Goal: Information Seeking & Learning: Check status

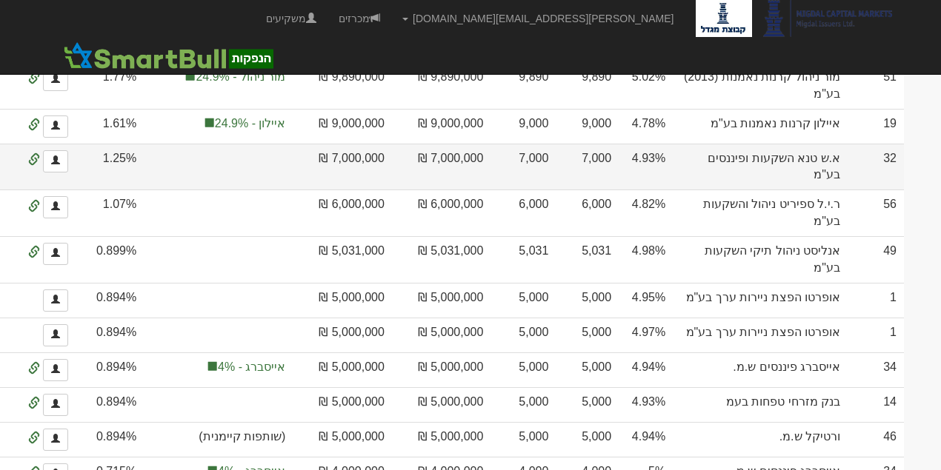
scroll to position [752, 0]
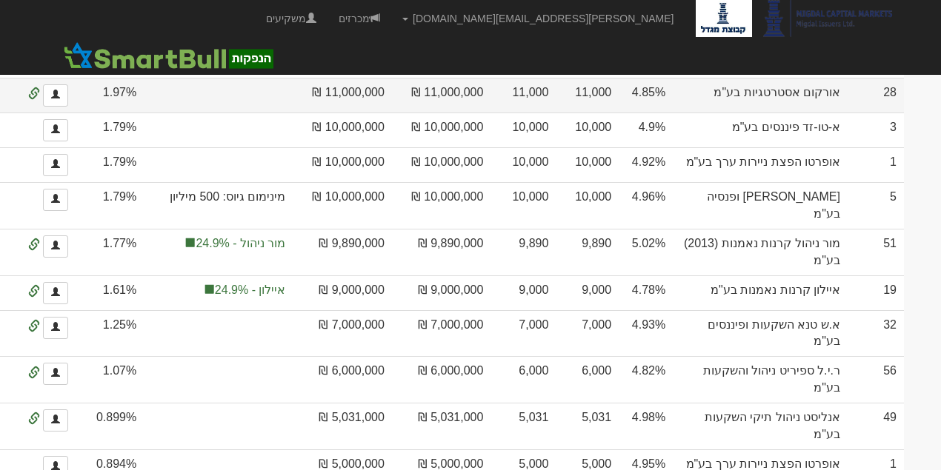
click at [828, 113] on td "אורקום אסטרטגיות בע"מ" at bounding box center [760, 95] width 175 height 35
click at [68, 107] on link at bounding box center [55, 95] width 25 height 22
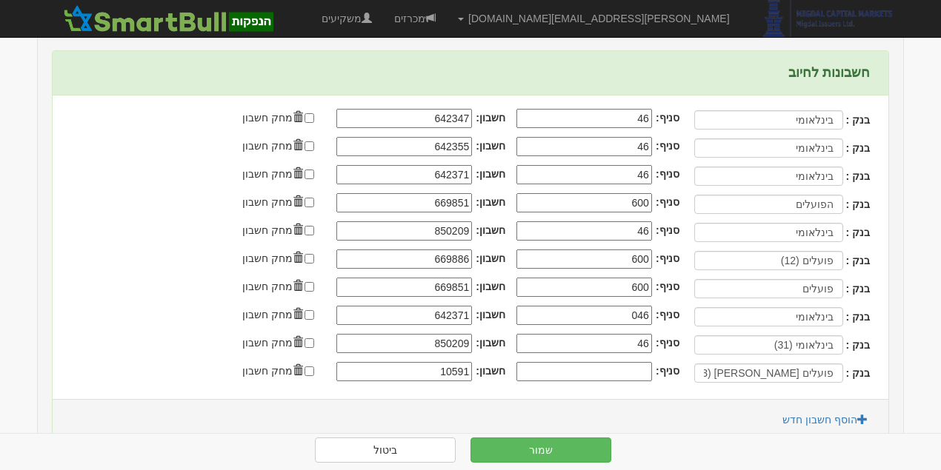
scroll to position [593, 0]
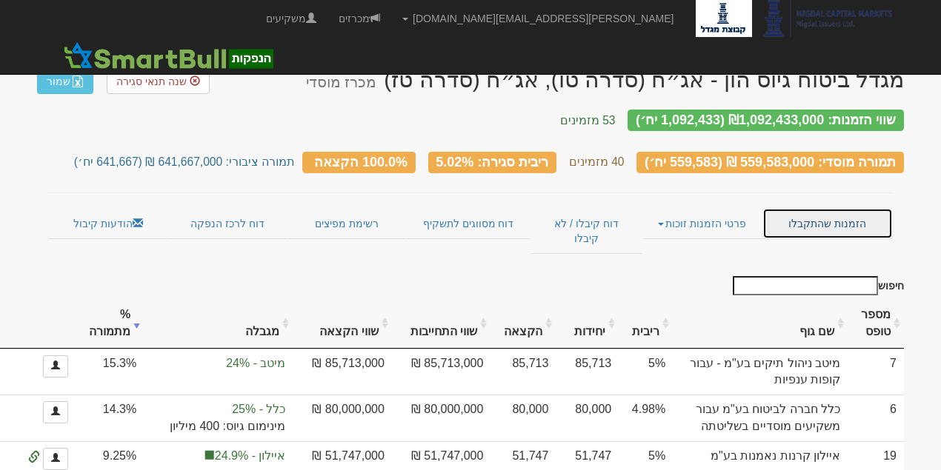
click at [822, 214] on link "הזמנות שהתקבלו" at bounding box center [827, 223] width 130 height 31
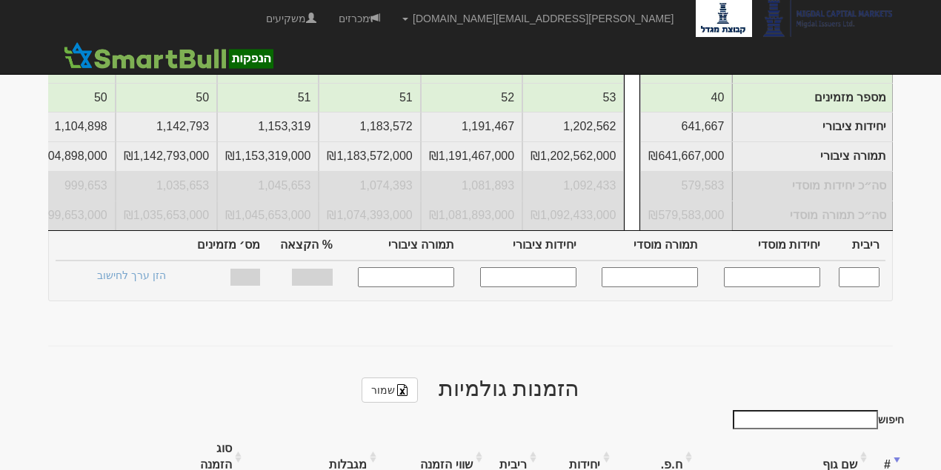
scroll to position [691, 0]
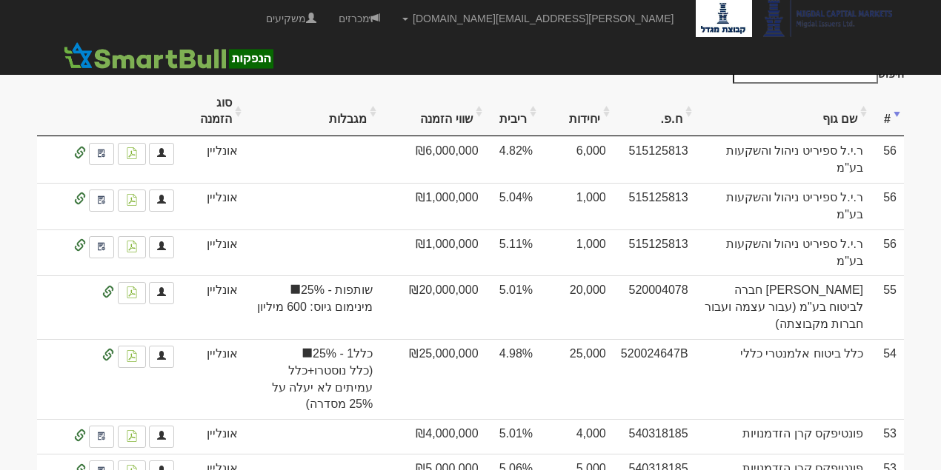
click at [842, 101] on th "שם גוף" at bounding box center [783, 112] width 175 height 50
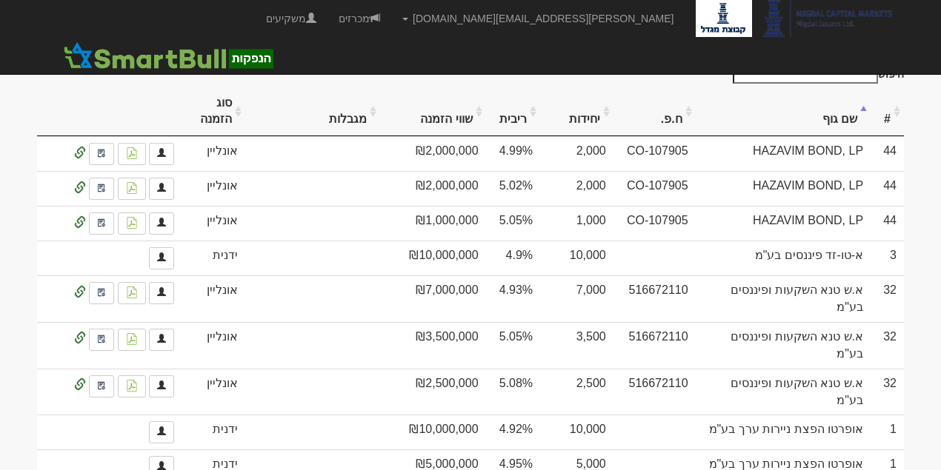
click at [842, 101] on th "שם גוף" at bounding box center [783, 112] width 175 height 50
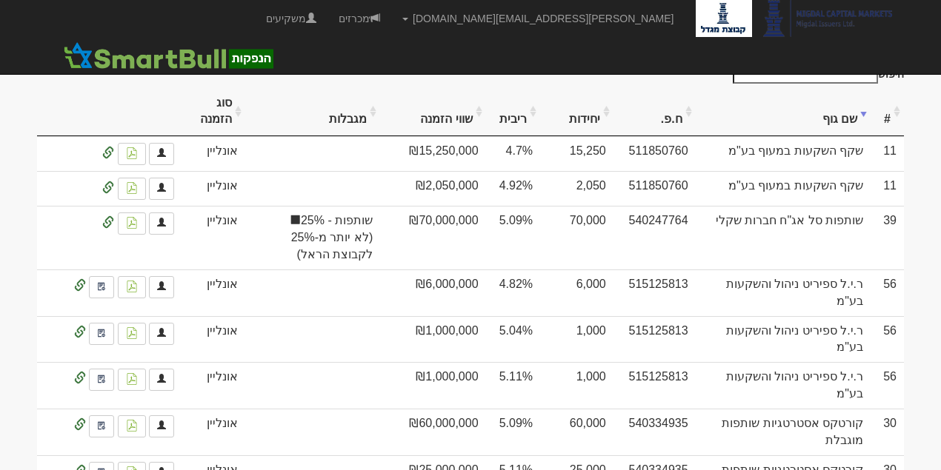
click at [843, 101] on th "שם גוף" at bounding box center [783, 112] width 175 height 50
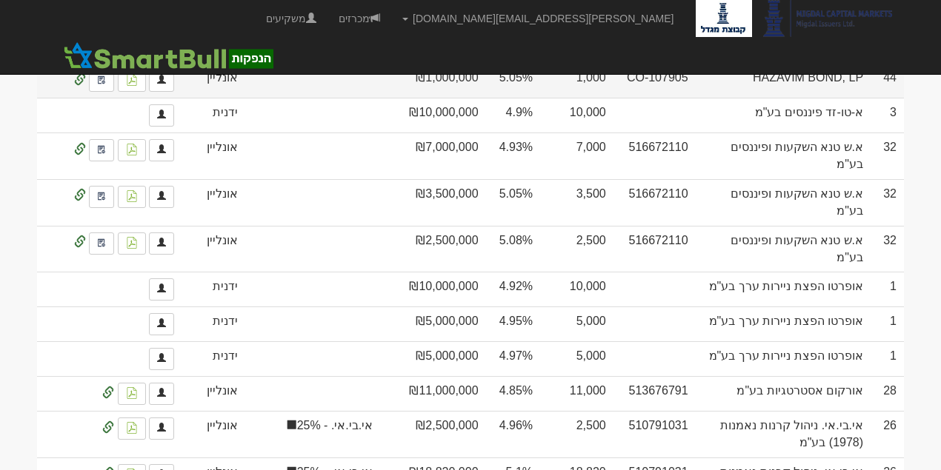
scroll to position [889, 0]
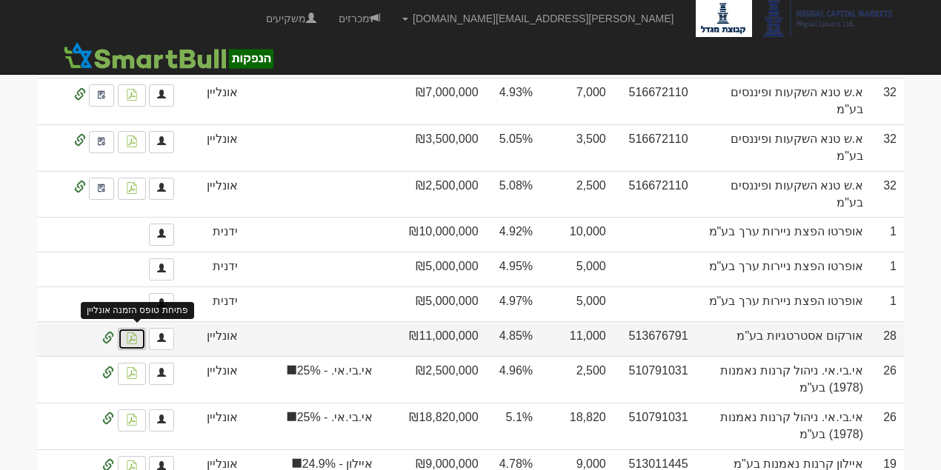
click at [141, 328] on link at bounding box center [132, 339] width 28 height 22
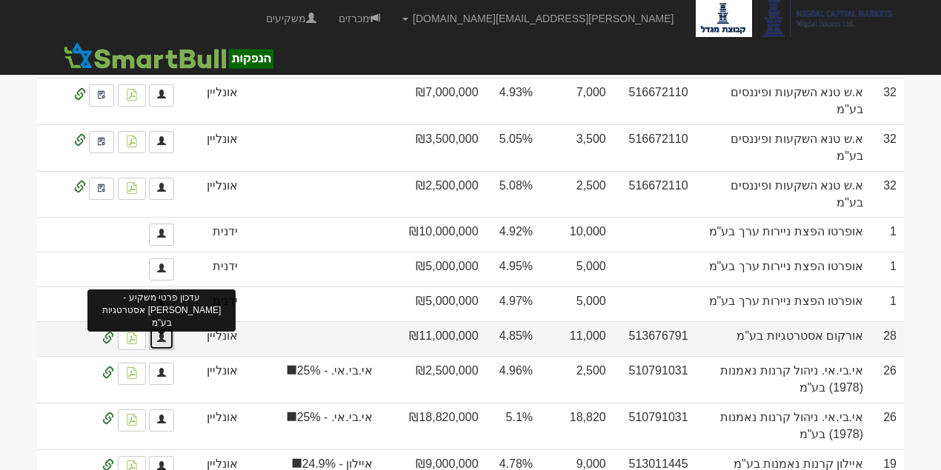
click at [156, 328] on link at bounding box center [161, 339] width 25 height 22
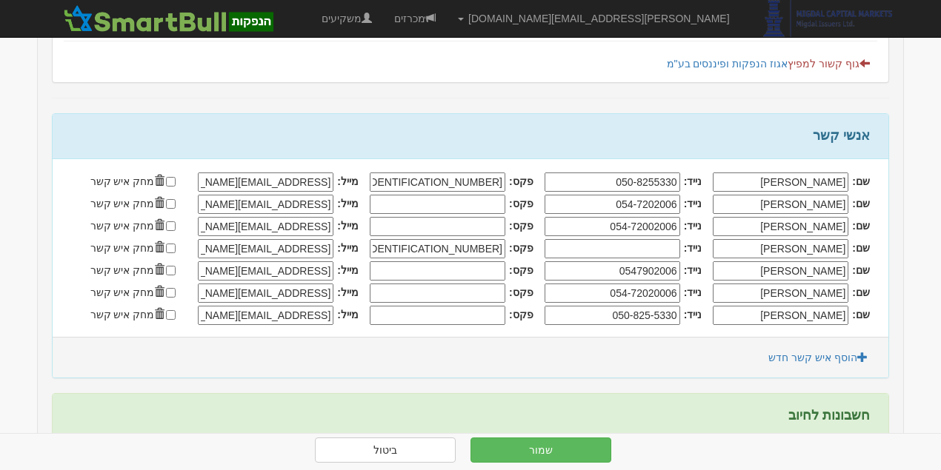
scroll to position [247, 0]
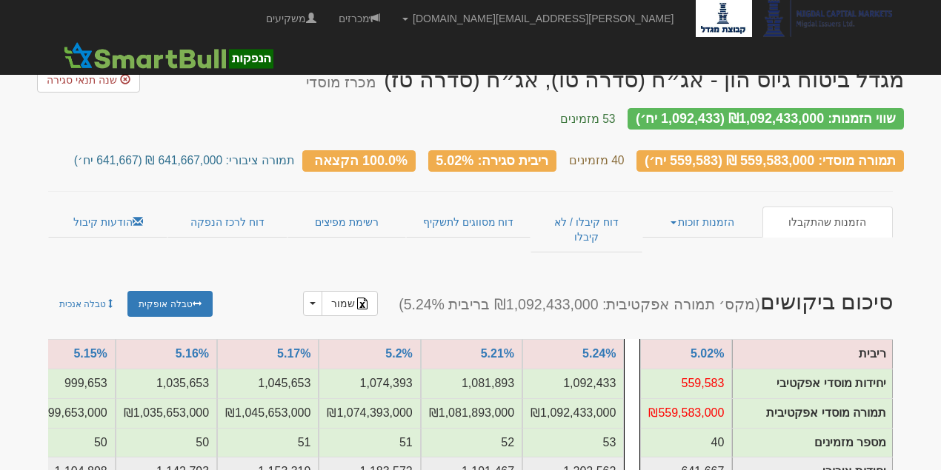
scroll to position [889, 0]
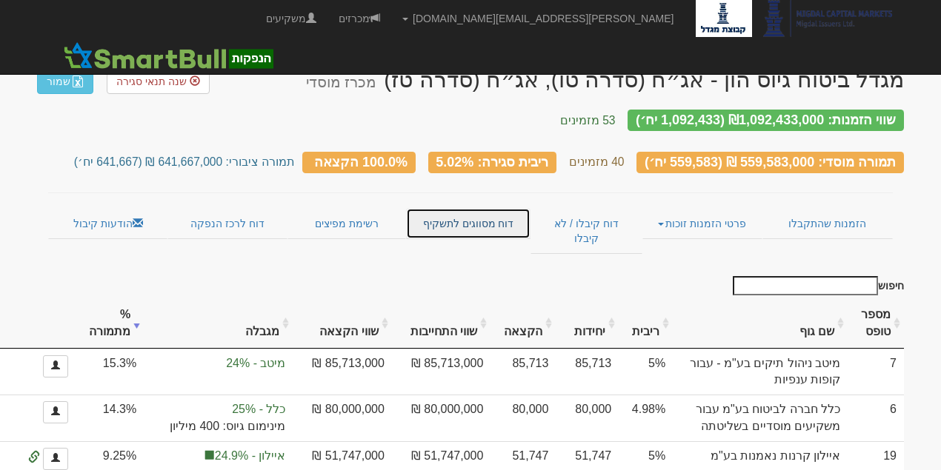
click at [429, 212] on link "דוח מסווגים לתשקיף" at bounding box center [468, 223] width 124 height 31
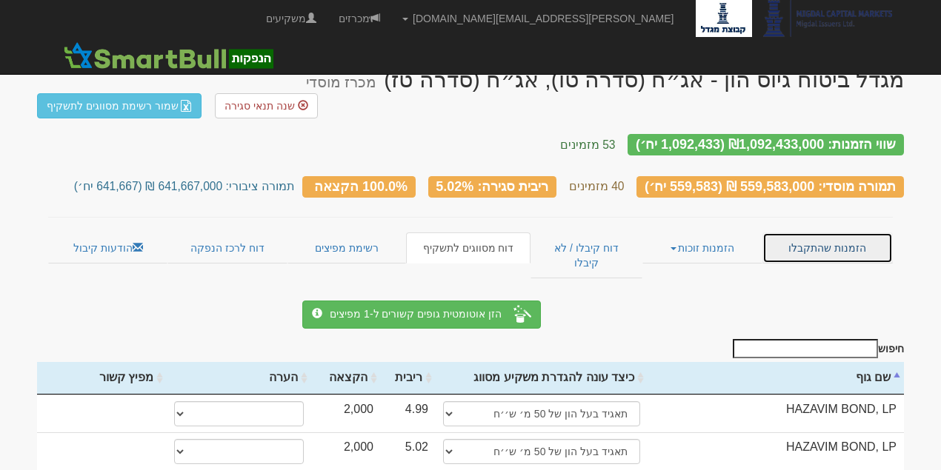
click at [827, 233] on link "הזמנות שהתקבלו" at bounding box center [827, 248] width 130 height 31
